Goal: Task Accomplishment & Management: Complete application form

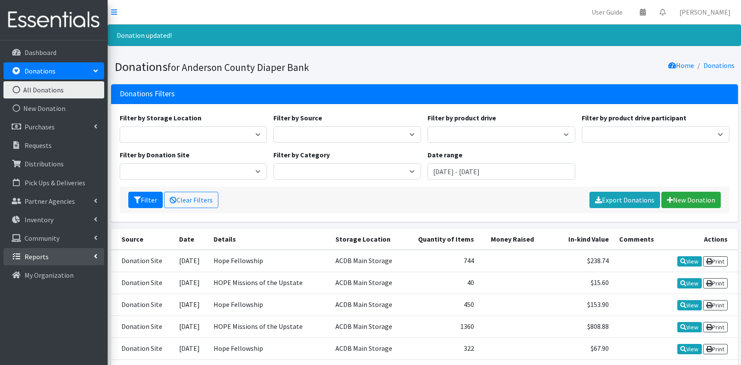
click at [59, 253] on link "Reports" at bounding box center [53, 256] width 101 height 17
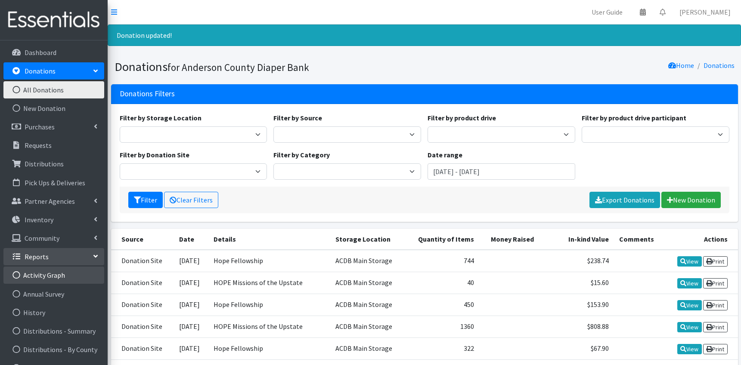
click at [47, 276] on link "Activity Graph" at bounding box center [53, 275] width 101 height 17
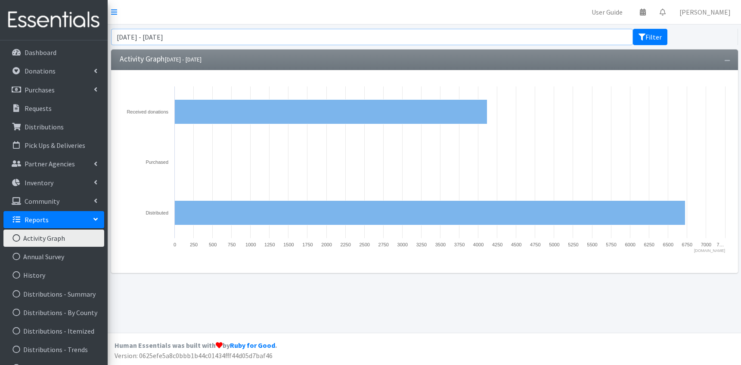
click at [160, 38] on input "August 13, 2025 - November 13, 2025" at bounding box center [372, 37] width 522 height 16
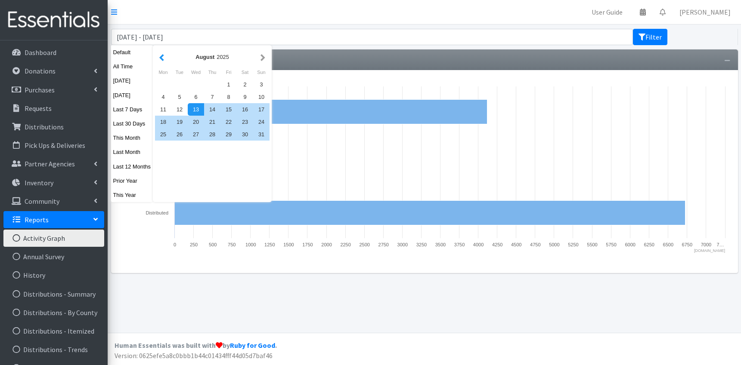
click at [164, 58] on button "button" at bounding box center [161, 57] width 9 height 11
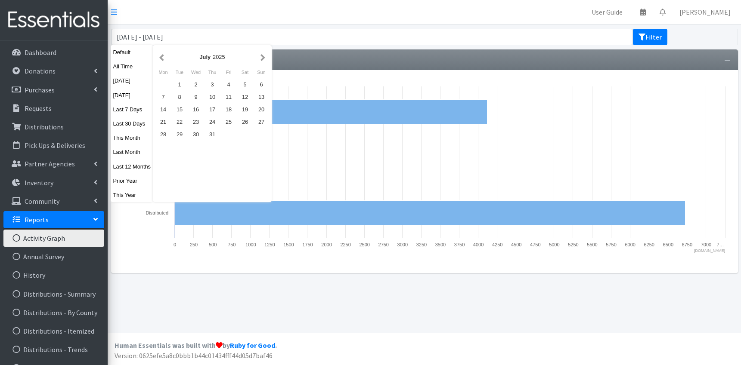
click at [164, 58] on button "button" at bounding box center [161, 57] width 9 height 11
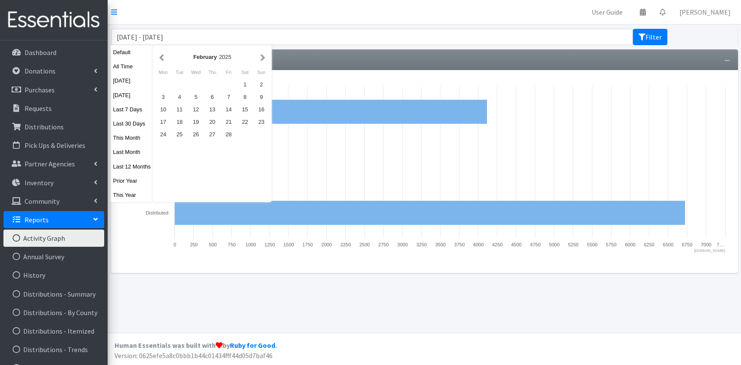
click at [164, 58] on button "button" at bounding box center [161, 57] width 9 height 11
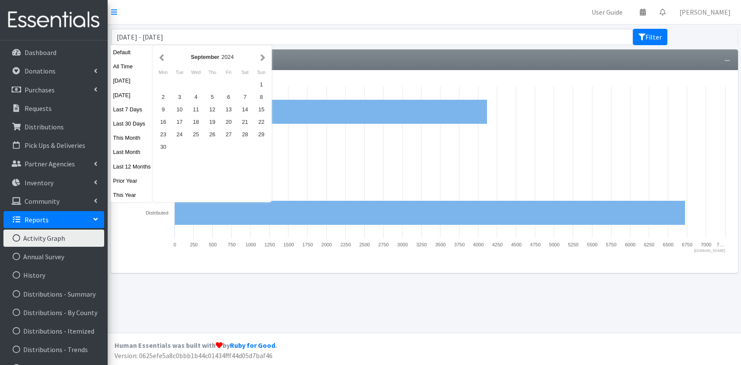
click at [164, 58] on button "button" at bounding box center [161, 57] width 9 height 11
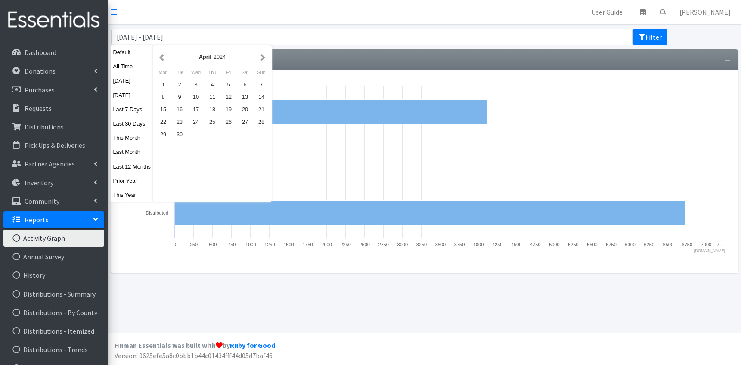
click at [164, 58] on button "button" at bounding box center [161, 57] width 9 height 11
click at [166, 87] on div "1" at bounding box center [163, 84] width 16 height 12
click at [267, 61] on div "January 2024" at bounding box center [212, 56] width 114 height 19
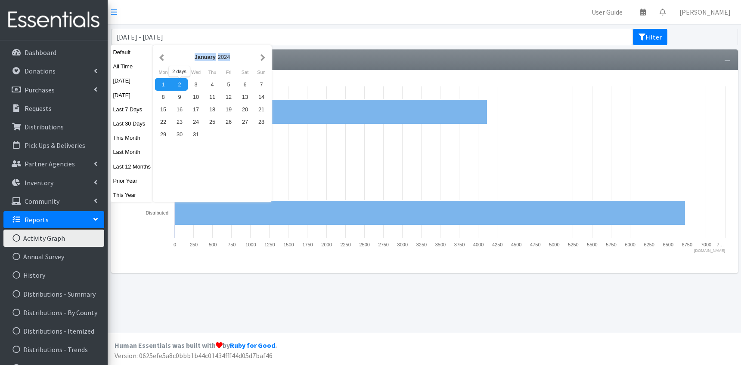
click at [267, 61] on div "January 2024" at bounding box center [212, 56] width 114 height 19
click at [264, 57] on button "button" at bounding box center [262, 57] width 9 height 11
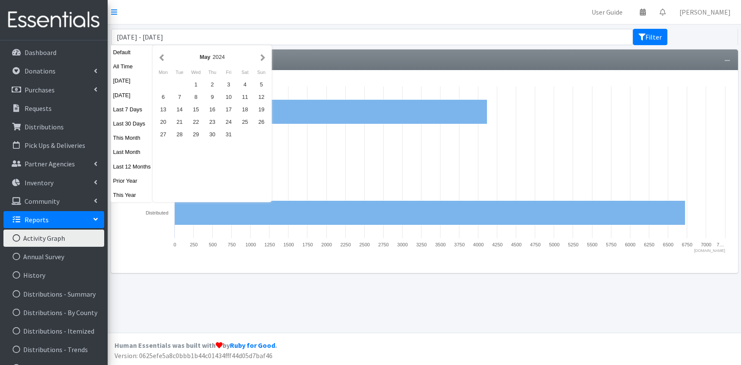
click at [264, 57] on button "button" at bounding box center [262, 57] width 9 height 11
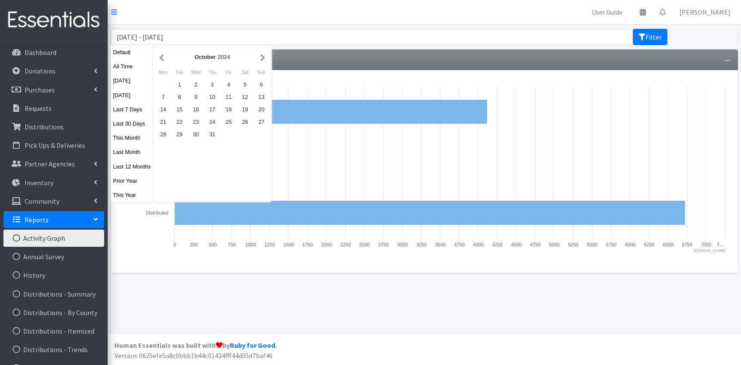
click at [264, 57] on button "button" at bounding box center [262, 57] width 9 height 11
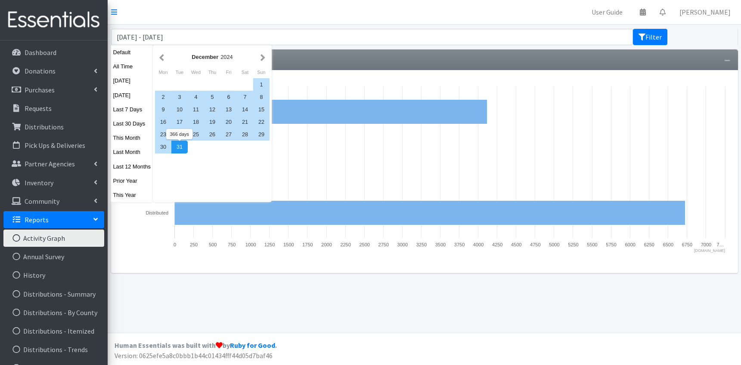
click at [178, 145] on div "31" at bounding box center [179, 147] width 16 height 12
type input "January 1, 2024 - December 31, 2024"
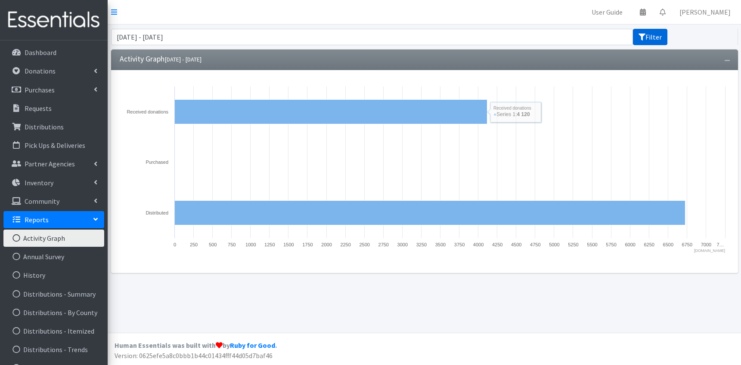
click at [649, 36] on button "Filter" at bounding box center [650, 37] width 34 height 16
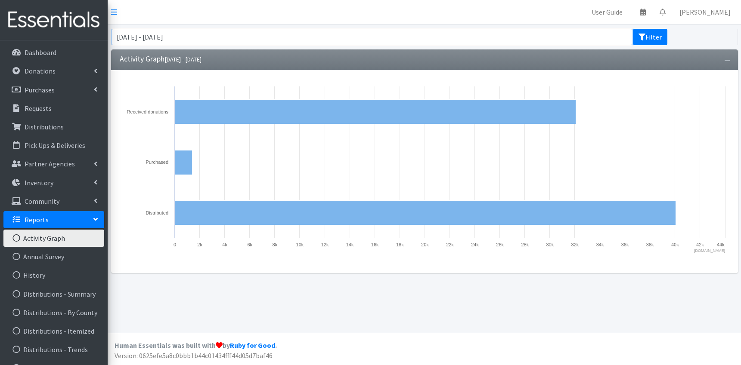
click at [297, 37] on input "January 1, 2024 - December 31, 2024" at bounding box center [372, 37] width 522 height 16
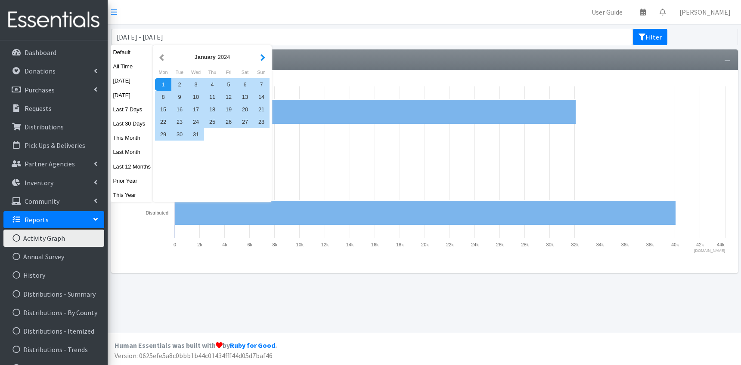
click at [262, 57] on button "button" at bounding box center [262, 57] width 9 height 11
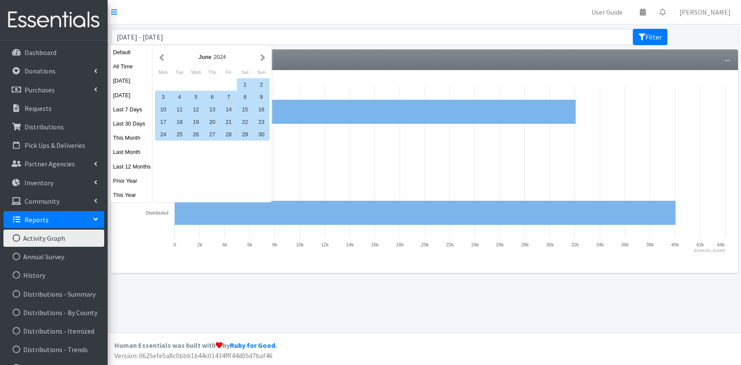
click at [262, 57] on button "button" at bounding box center [262, 57] width 9 height 11
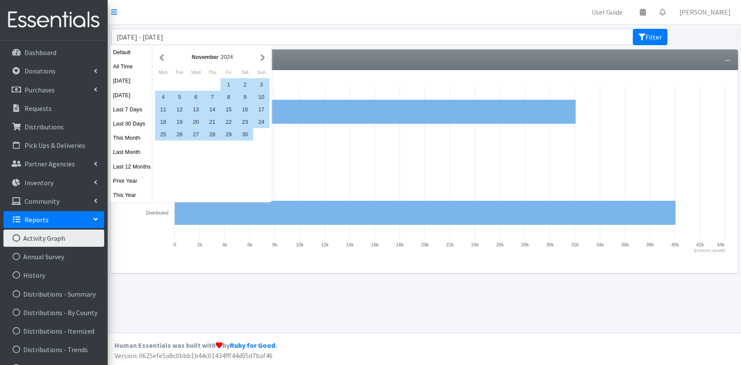
click at [262, 57] on button "button" at bounding box center [262, 57] width 9 height 11
click at [268, 56] on div "December 2024" at bounding box center [212, 56] width 114 height 19
click at [263, 59] on button "button" at bounding box center [262, 57] width 9 height 11
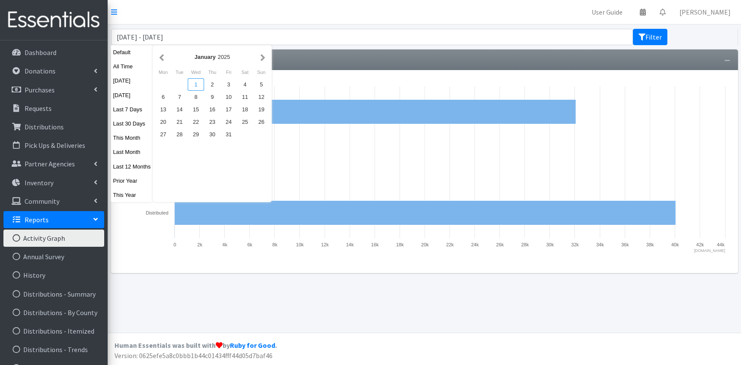
click at [195, 84] on div "1" at bounding box center [196, 84] width 16 height 12
click at [265, 56] on button "button" at bounding box center [262, 57] width 9 height 11
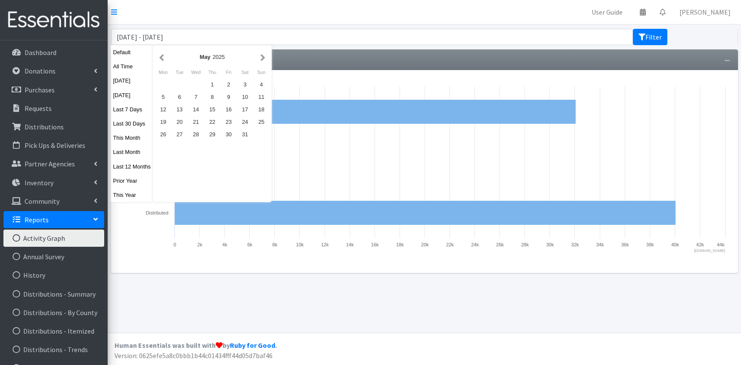
click at [265, 56] on button "button" at bounding box center [262, 57] width 9 height 11
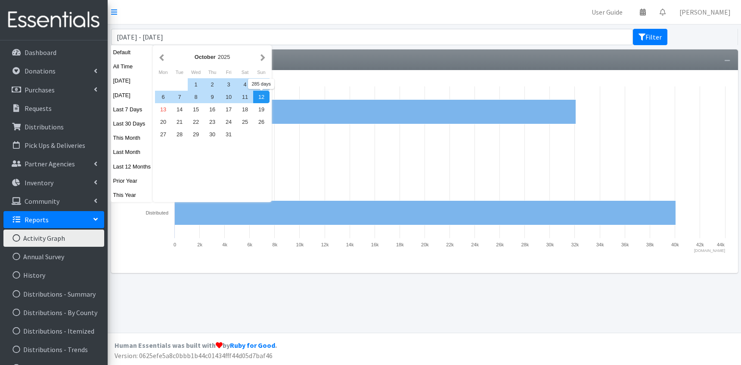
click at [261, 97] on div "12" at bounding box center [261, 97] width 16 height 12
type input "January 1, 2025 - October 12, 2025"
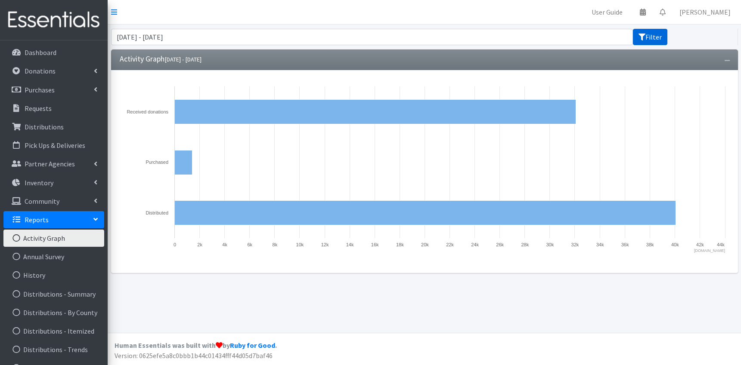
click at [651, 34] on button "Filter" at bounding box center [650, 37] width 34 height 16
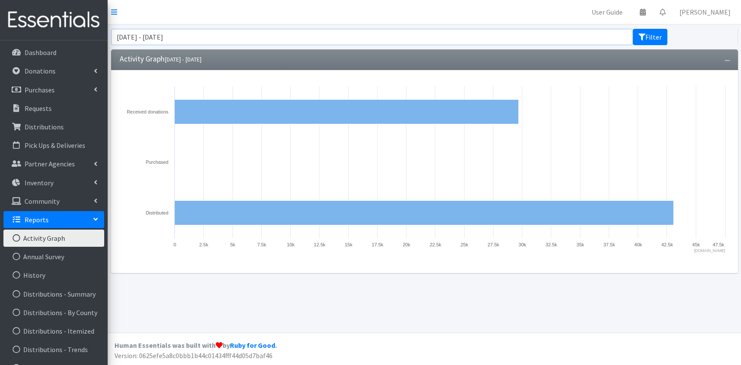
click at [160, 37] on input "January 1, 2025 - October 12, 2025" at bounding box center [372, 37] width 522 height 16
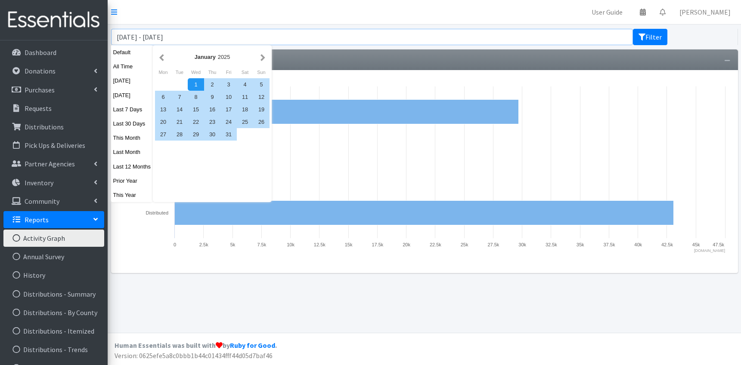
click at [179, 37] on input "January 1, 2024 - October 12, 2025" at bounding box center [372, 37] width 522 height 16
click at [203, 35] on input "January 1, 2024 - December 12, 2025" at bounding box center [372, 37] width 522 height 16
click at [220, 39] on input "January 1, 2024 - December 31, 2025" at bounding box center [372, 37] width 522 height 16
type input "January 1, 2024 - December 31, 2024"
click at [646, 38] on button "Filter" at bounding box center [650, 37] width 34 height 16
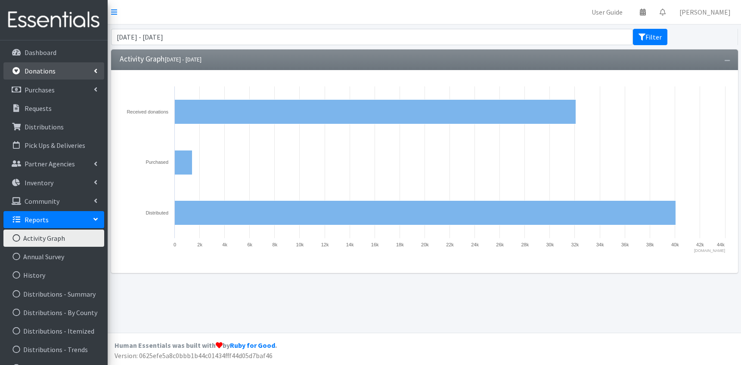
click at [45, 69] on p "Donations" at bounding box center [40, 71] width 31 height 9
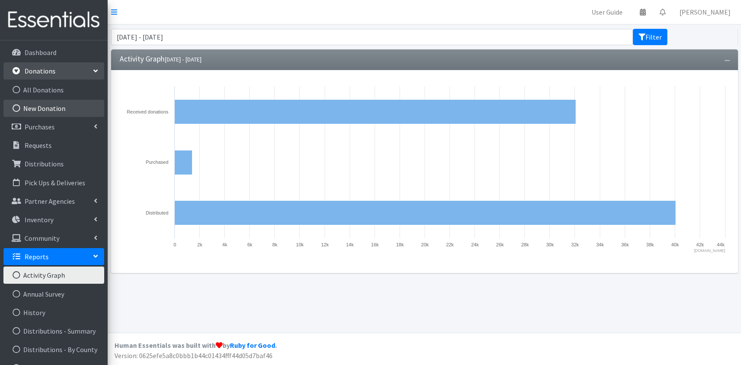
click at [38, 109] on link "New Donation" at bounding box center [53, 108] width 101 height 17
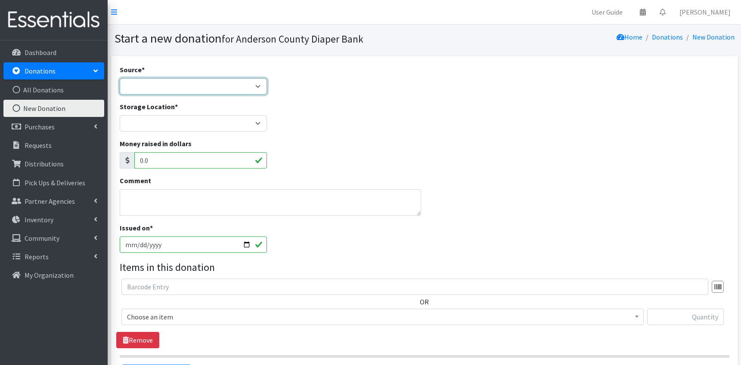
click at [120, 78] on select "Product Drive Manufacturer Donation Site Misc. Donation" at bounding box center [194, 86] width 148 height 16
select select "Donation Site"
click option "Donation Site" at bounding box center [0, 0] width 0 height 0
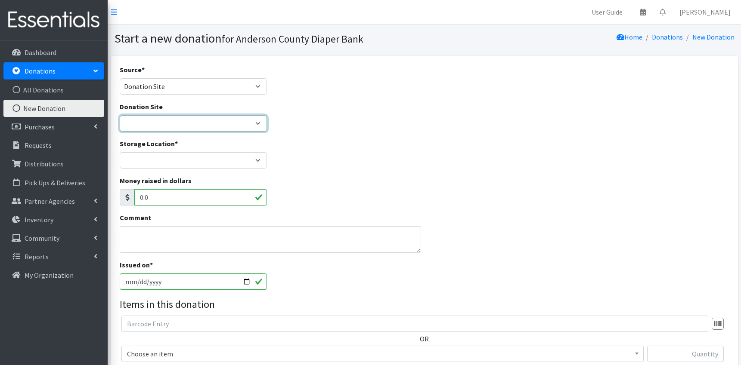
click at [120, 115] on select "AIM [PERSON_NAME] Pregnancy Care Divine Hospice [GEOGRAPHIC_DATA] Primary Hope …" at bounding box center [194, 123] width 148 height 16
select select "827"
click option "HOPE Missions of the Upstate" at bounding box center [0, 0] width 0 height 0
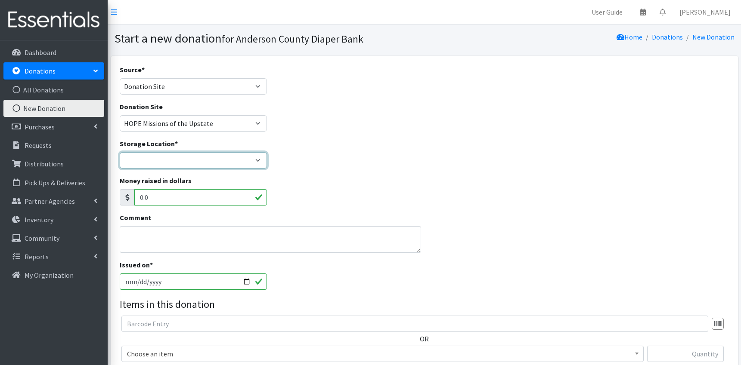
click at [120, 152] on select "ACDB Main Storage [PERSON_NAME] Pregnancy Care NewSpring Collection United Way …" at bounding box center [194, 160] width 148 height 16
select select "283"
click option "ACDB Main Storage" at bounding box center [0, 0] width 0 height 0
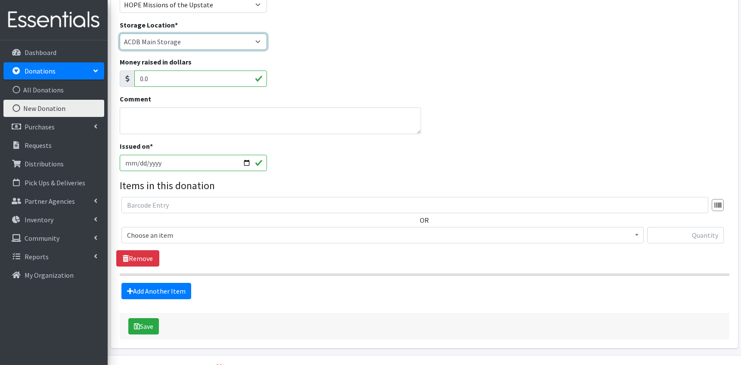
scroll to position [119, 0]
click at [175, 236] on span "Choose an item" at bounding box center [382, 235] width 511 height 12
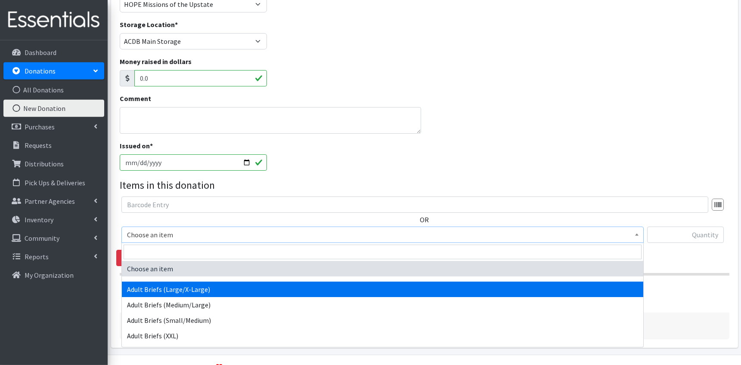
select select "9746"
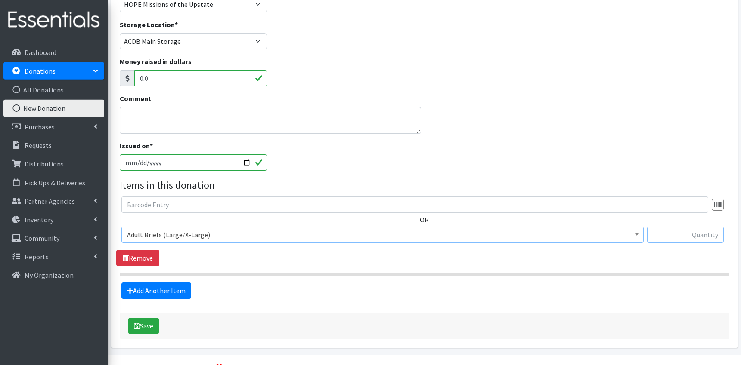
click at [685, 238] on input "text" at bounding box center [685, 235] width 77 height 16
type input "16"
click at [165, 287] on link "Add Another Item" at bounding box center [156, 291] width 70 height 16
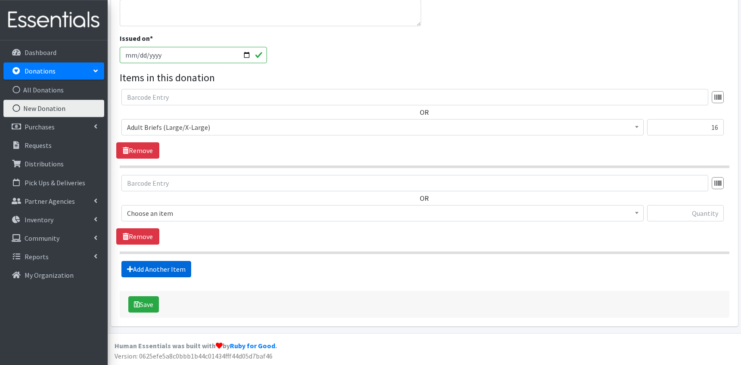
scroll to position [227, 0]
click at [196, 213] on span "Choose an item" at bounding box center [382, 213] width 511 height 12
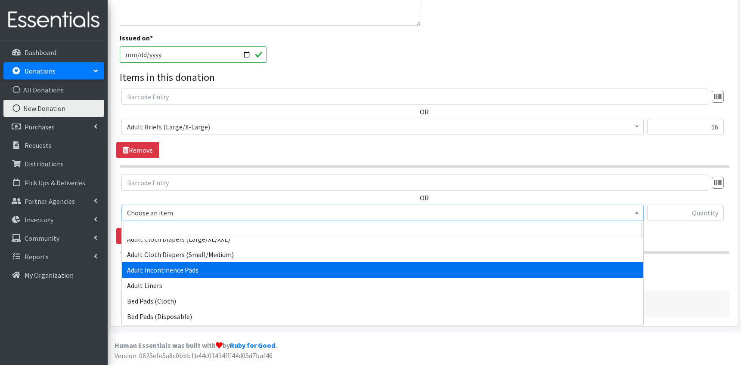
scroll to position [103, 0]
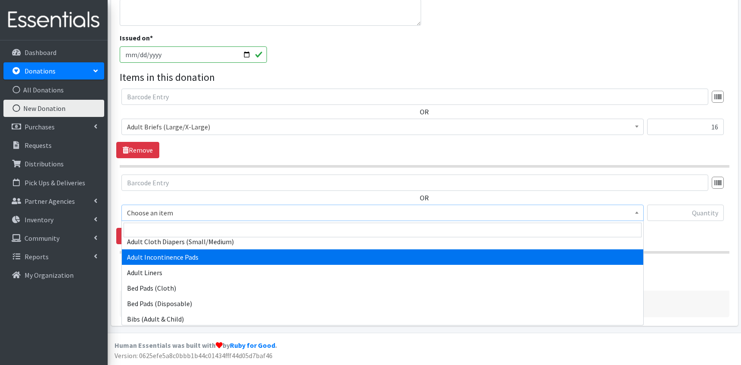
select select "9750"
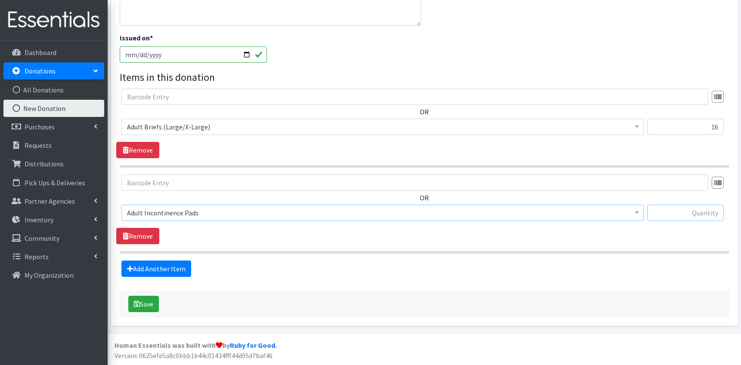
click at [685, 218] on input "text" at bounding box center [685, 213] width 77 height 16
click at [134, 267] on link "Add Another Item" at bounding box center [156, 269] width 70 height 16
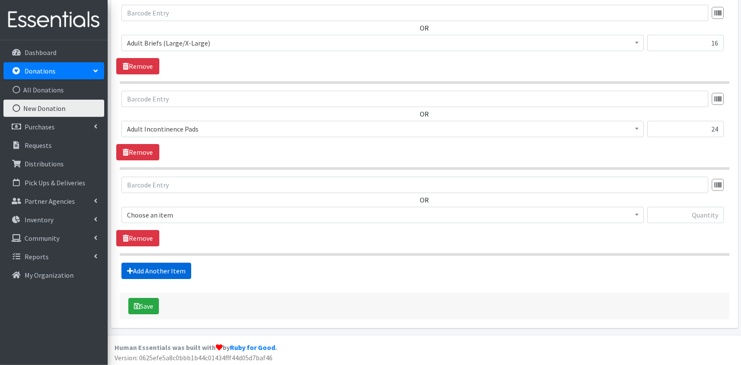
scroll to position [313, 0]
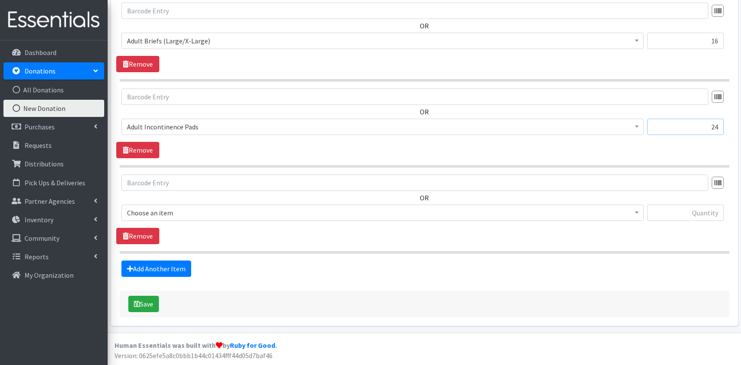
drag, startPoint x: 719, startPoint y: 127, endPoint x: 702, endPoint y: 127, distance: 16.8
click at [702, 127] on input "24" at bounding box center [685, 127] width 77 height 16
type input "48"
click at [258, 214] on span "Choose an item" at bounding box center [382, 213] width 511 height 12
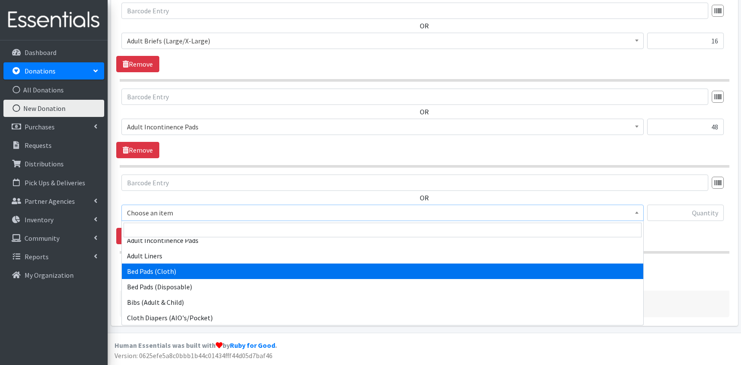
scroll to position [123, 0]
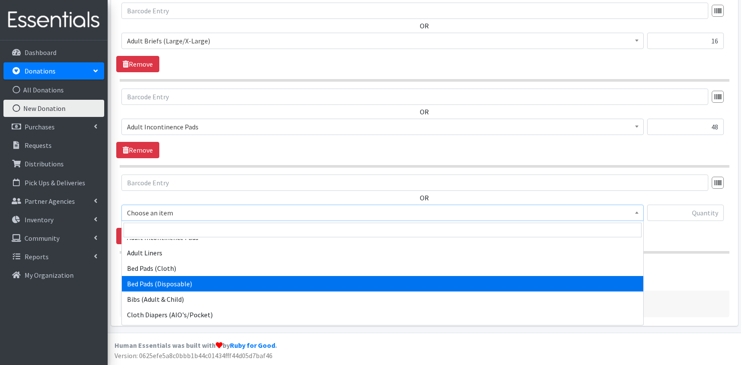
select select "9753"
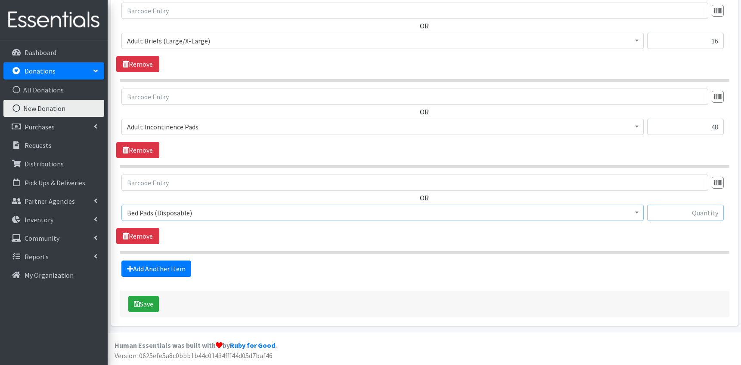
click at [704, 214] on input "text" at bounding box center [685, 213] width 77 height 16
type input "16"
click at [150, 305] on button "Save" at bounding box center [143, 304] width 31 height 16
